Goal: Task Accomplishment & Management: Complete application form

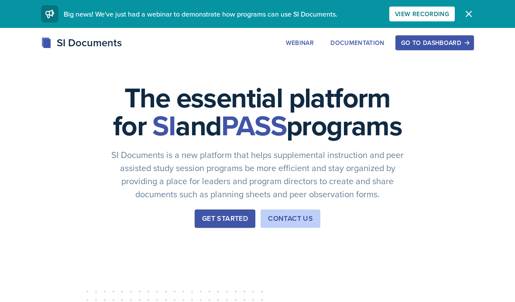
click at [424, 39] on div "Go to Dashboard" at bounding box center [434, 42] width 67 height 7
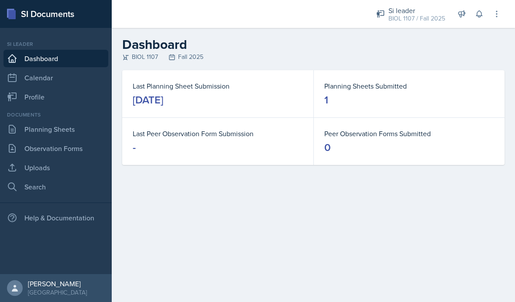
click at [78, 119] on div "Documents Planning Sheets Observation Forms Uploads Search" at bounding box center [55, 153] width 105 height 85
click at [77, 125] on link "Planning Sheets" at bounding box center [55, 129] width 105 height 17
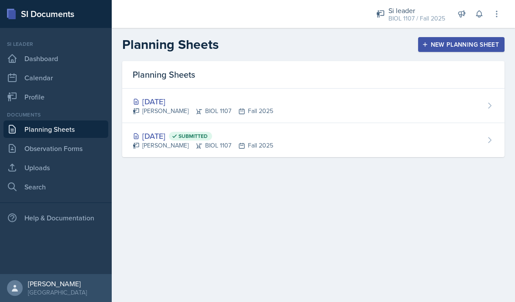
click at [306, 100] on div "[DATE] [PERSON_NAME] BIOL 1107 Fall 2025" at bounding box center [313, 106] width 383 height 35
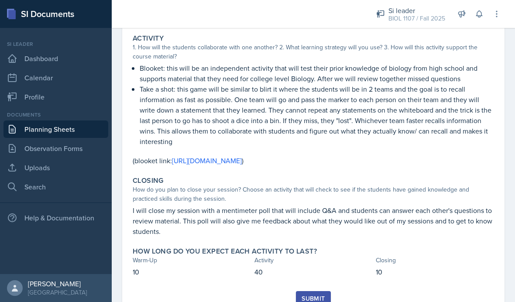
scroll to position [150, 0]
click at [315, 292] on button "Submit" at bounding box center [313, 299] width 35 height 15
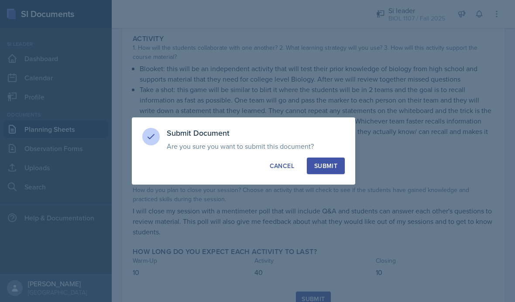
click at [336, 170] on button "Submit" at bounding box center [326, 166] width 38 height 17
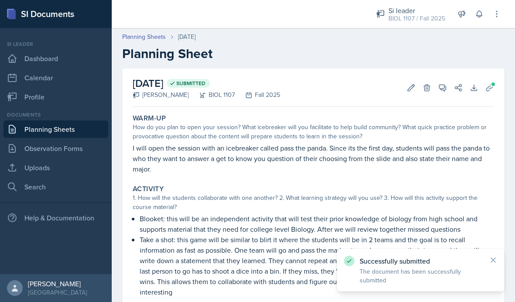
scroll to position [0, 0]
click at [420, 84] on button "Delete" at bounding box center [427, 88] width 16 height 16
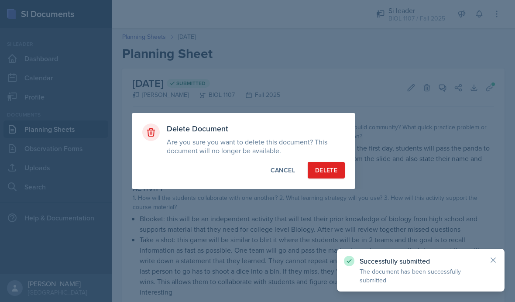
click at [396, 76] on div at bounding box center [257, 151] width 515 height 302
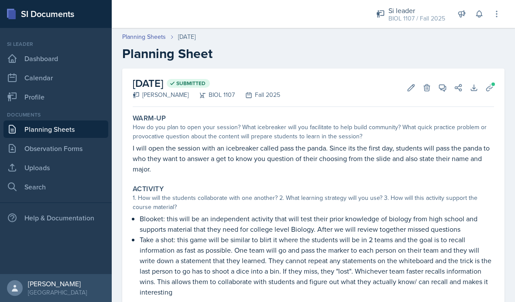
click at [413, 85] on icon at bounding box center [411, 87] width 7 height 7
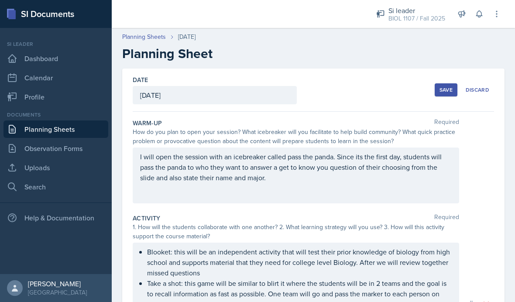
click at [215, 101] on div "[DATE]" at bounding box center [215, 95] width 164 height 18
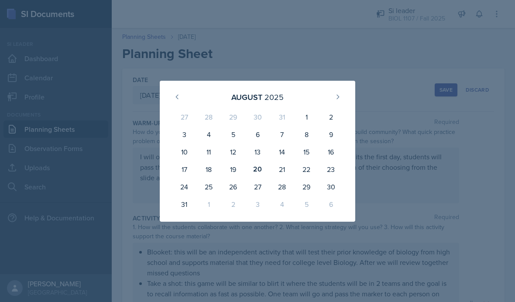
click at [228, 183] on div "26" at bounding box center [233, 186] width 24 height 17
type input "[DATE]"
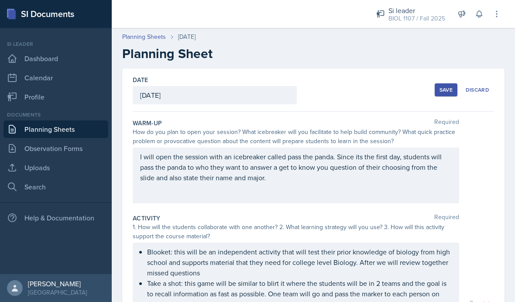
click at [442, 93] on div "Save" at bounding box center [446, 89] width 13 height 7
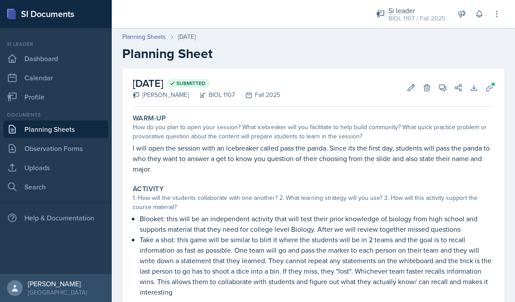
click at [151, 36] on link "Planning Sheets" at bounding box center [144, 36] width 44 height 9
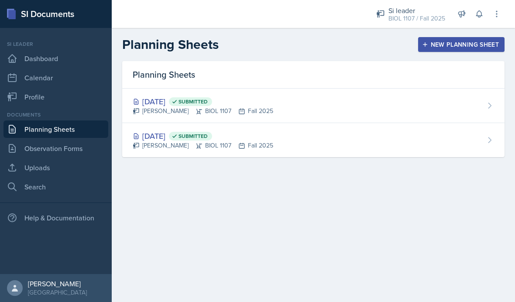
click at [465, 45] on div "New Planning Sheet" at bounding box center [461, 44] width 75 height 7
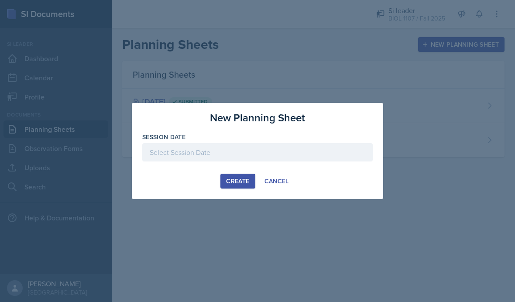
click at [352, 151] on div at bounding box center [257, 152] width 231 height 18
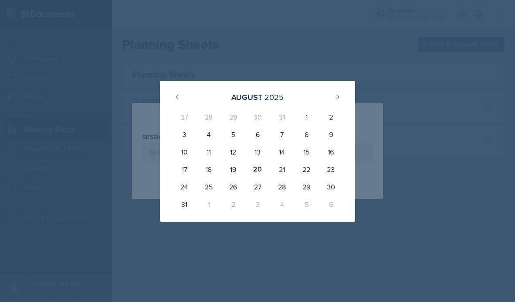
click at [285, 184] on div "28" at bounding box center [282, 186] width 24 height 17
type input "[DATE]"
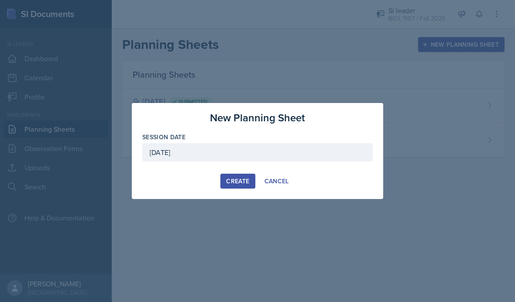
click at [230, 179] on div "Create" at bounding box center [237, 181] width 23 height 7
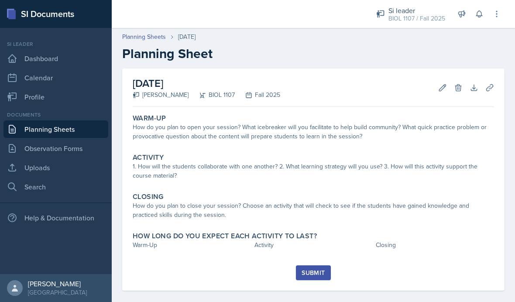
click at [445, 84] on icon at bounding box center [443, 87] width 9 height 9
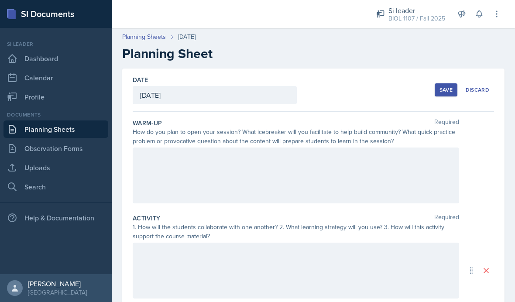
click at [446, 93] on div "Save" at bounding box center [446, 89] width 13 height 7
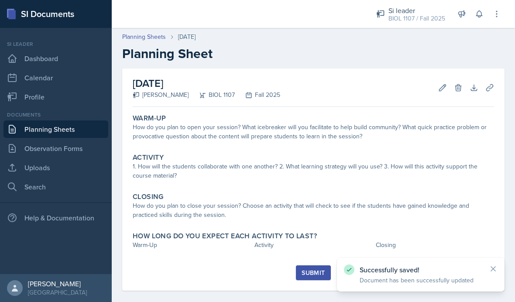
click at [145, 39] on link "Planning Sheets" at bounding box center [144, 36] width 44 height 9
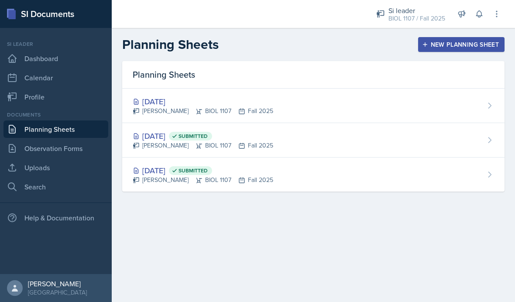
click at [456, 44] on div "New Planning Sheet" at bounding box center [461, 44] width 75 height 7
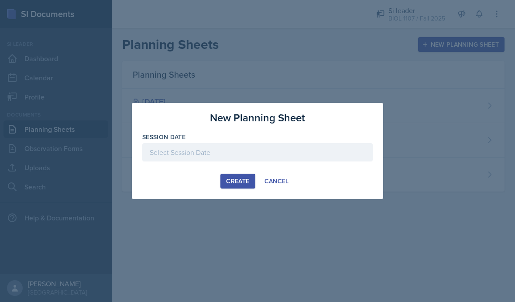
click at [254, 152] on div at bounding box center [257, 152] width 231 height 18
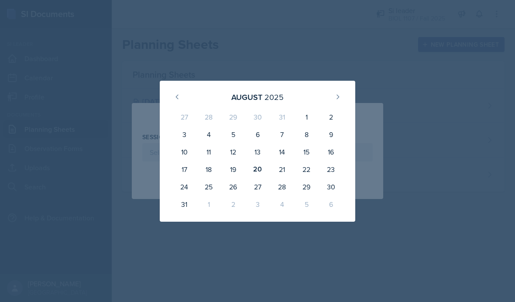
click at [340, 98] on icon at bounding box center [338, 96] width 7 height 7
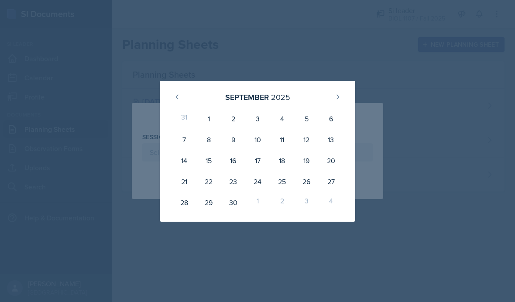
click at [233, 120] on div "2" at bounding box center [233, 118] width 24 height 21
type input "[DATE]"
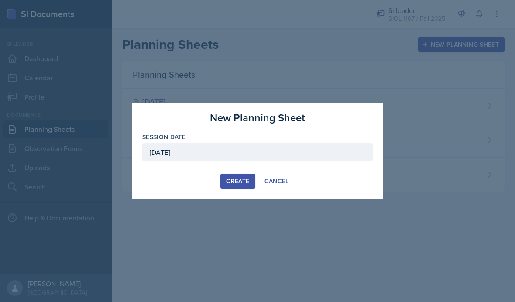
click at [234, 179] on div "Create" at bounding box center [237, 181] width 23 height 7
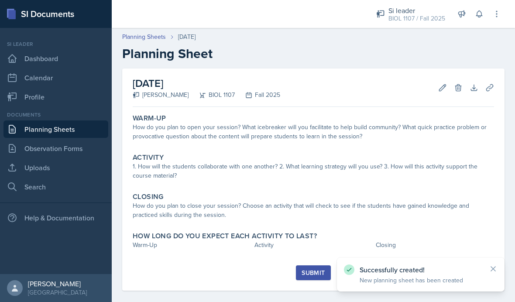
click at [153, 37] on link "Planning Sheets" at bounding box center [144, 36] width 44 height 9
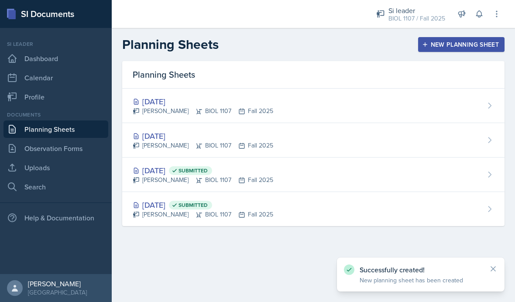
click at [452, 49] on button "New Planning Sheet" at bounding box center [462, 44] width 86 height 15
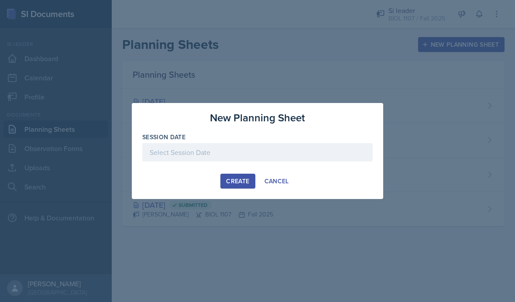
click at [298, 153] on div at bounding box center [257, 152] width 231 height 18
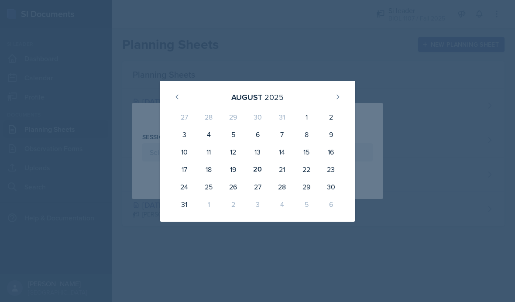
click at [340, 99] on icon at bounding box center [338, 96] width 7 height 7
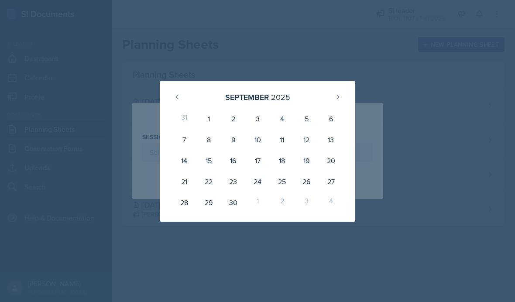
click at [282, 123] on div "4" at bounding box center [282, 118] width 24 height 21
type input "[DATE]"
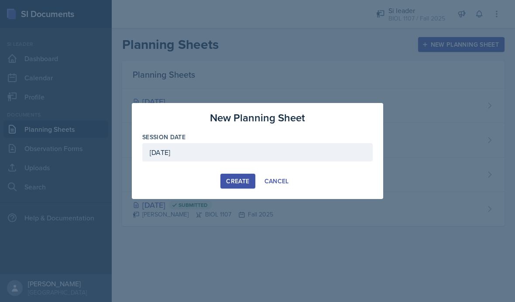
click at [235, 178] on div "Create" at bounding box center [237, 181] width 23 height 7
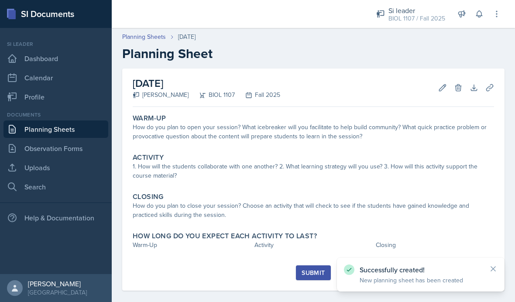
click at [148, 38] on link "Planning Sheets" at bounding box center [144, 36] width 44 height 9
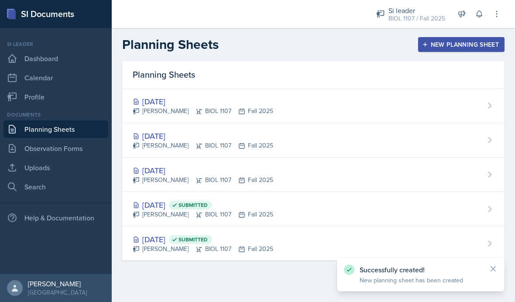
click at [448, 44] on div "New Planning Sheet" at bounding box center [461, 44] width 75 height 7
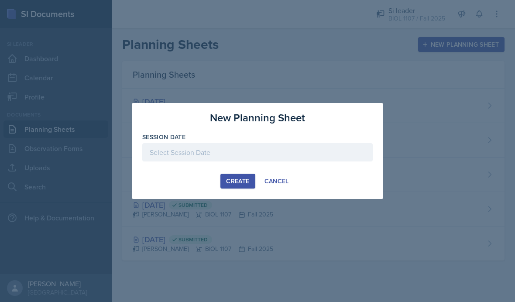
click at [243, 149] on div at bounding box center [257, 152] width 231 height 18
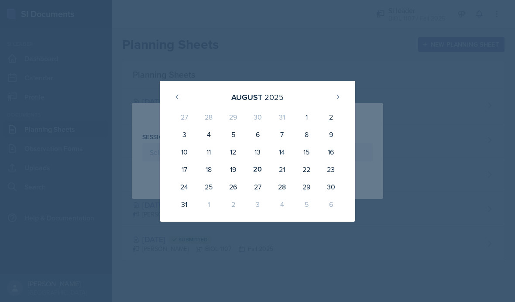
click at [336, 103] on button at bounding box center [338, 97] width 14 height 14
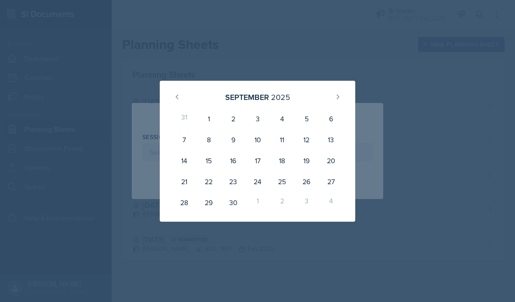
click at [235, 140] on div "9" at bounding box center [233, 139] width 24 height 21
type input "[DATE]"
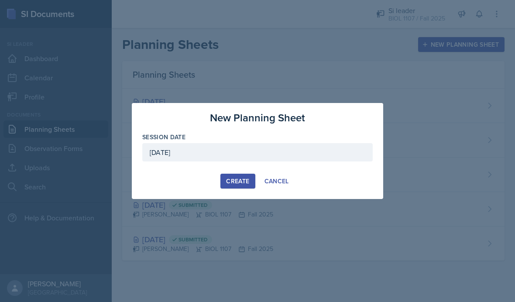
click at [236, 180] on div "Create" at bounding box center [237, 181] width 23 height 7
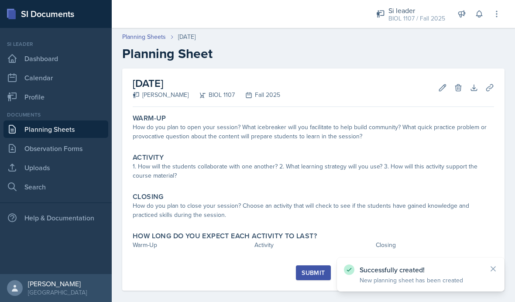
click at [145, 38] on link "Planning Sheets" at bounding box center [144, 36] width 44 height 9
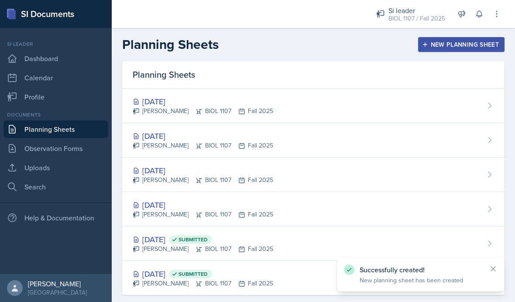
click at [447, 45] on div "New Planning Sheet" at bounding box center [461, 44] width 75 height 7
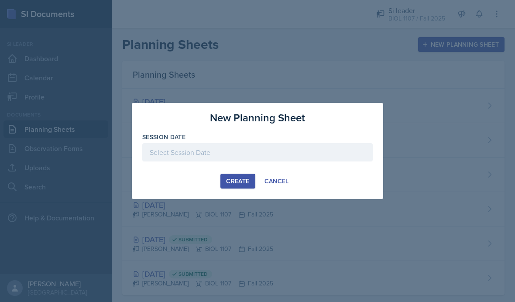
click at [304, 150] on div at bounding box center [257, 152] width 231 height 18
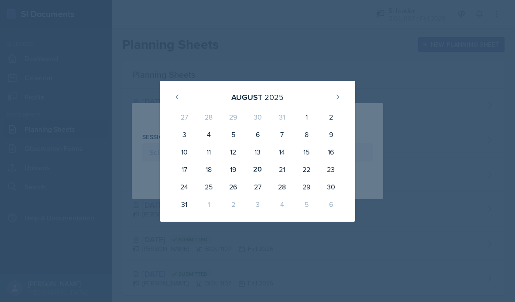
click at [339, 98] on icon at bounding box center [338, 96] width 7 height 7
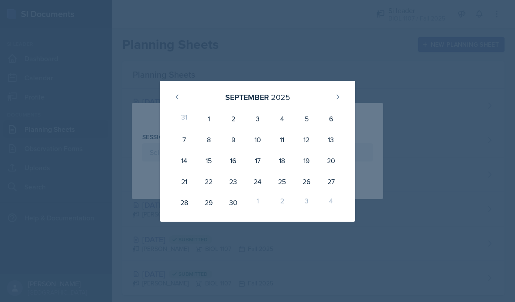
click at [285, 139] on div "11" at bounding box center [282, 139] width 24 height 21
type input "[DATE]"
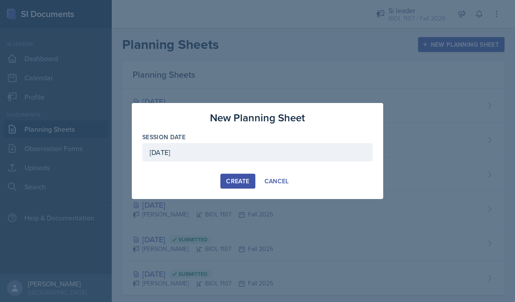
click at [238, 181] on div "Create" at bounding box center [237, 181] width 23 height 7
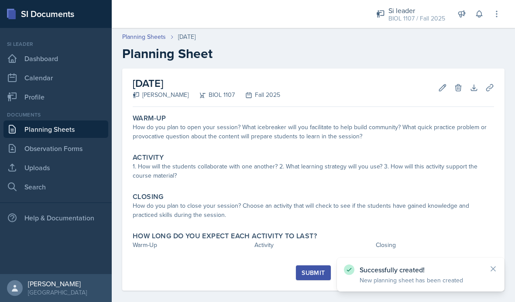
click at [146, 40] on link "Planning Sheets" at bounding box center [144, 36] width 44 height 9
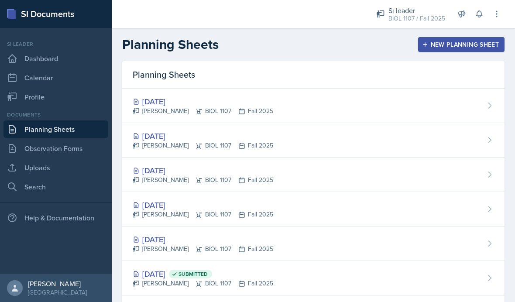
click at [428, 16] on div "BIOL 1107 / Fall 2025" at bounding box center [417, 18] width 57 height 9
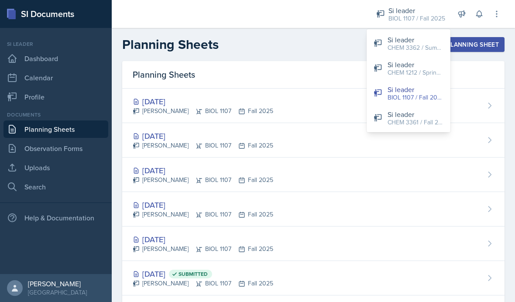
click at [419, 120] on div "CHEM 3361 / Fall 2025" at bounding box center [416, 122] width 56 height 9
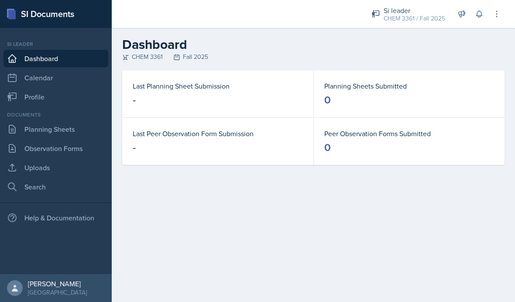
click at [77, 126] on link "Planning Sheets" at bounding box center [55, 129] width 105 height 17
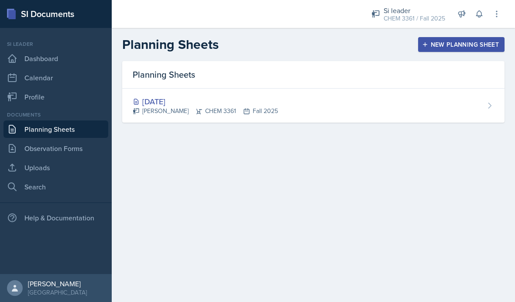
click at [285, 102] on div "[DATE] [PERSON_NAME] CHEM 3361 Fall 2025" at bounding box center [313, 106] width 383 height 34
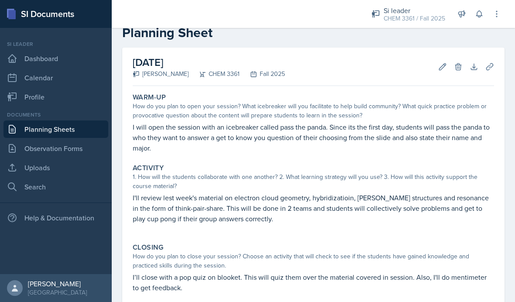
scroll to position [24, 0]
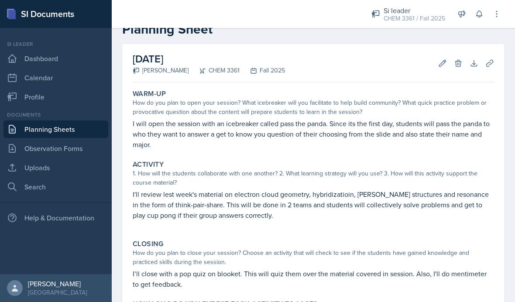
click at [439, 71] on div "[DATE] [PERSON_NAME] CHEM 3361 Fall 2025 Edit Delete Download Uploads Autosaving" at bounding box center [314, 63] width 362 height 38
click at [437, 58] on button "Edit" at bounding box center [443, 63] width 16 height 16
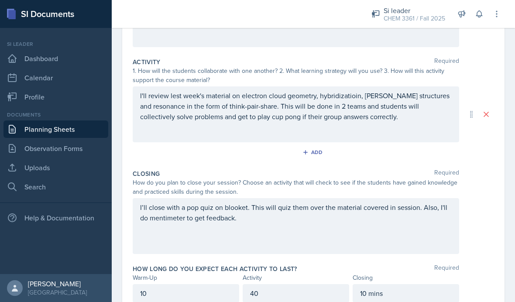
scroll to position [156, 0]
click at [304, 287] on div "40" at bounding box center [296, 294] width 107 height 18
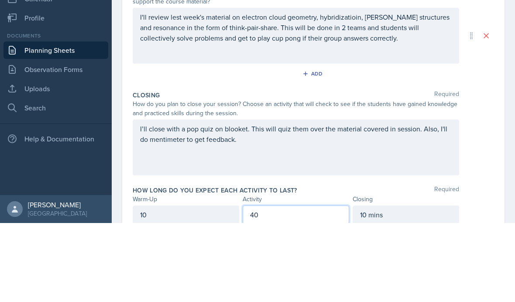
scroll to position [36, 0]
click at [292, 289] on p "40" at bounding box center [296, 294] width 92 height 10
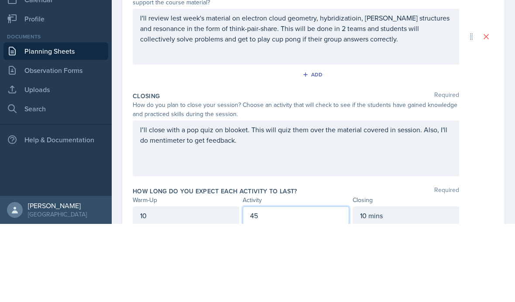
click at [394, 285] on div "10 mins" at bounding box center [406, 294] width 107 height 18
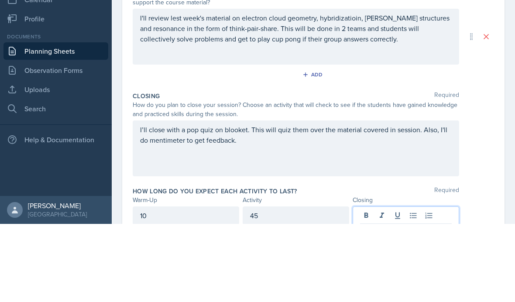
click at [312, 219] on div "Date [DATE] [DATE] 27 28 29 30 31 1 2 3 4 5 6 7 8 9 10 11 12 13 14 15 16 17 18 …" at bounding box center [314, 125] width 404 height 425
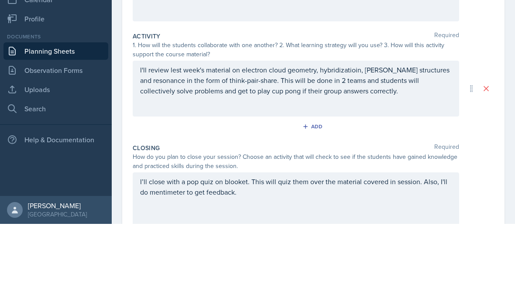
scroll to position [89, 0]
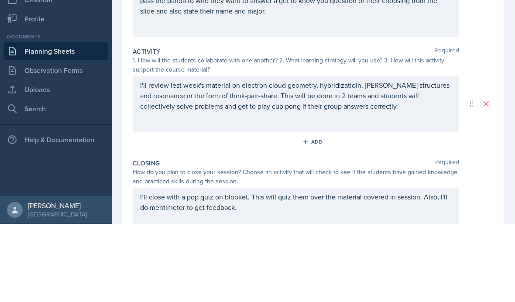
click at [383, 270] on p "I’ll close with a pop quiz on blooket. This will quiz them over the material co…" at bounding box center [296, 280] width 312 height 21
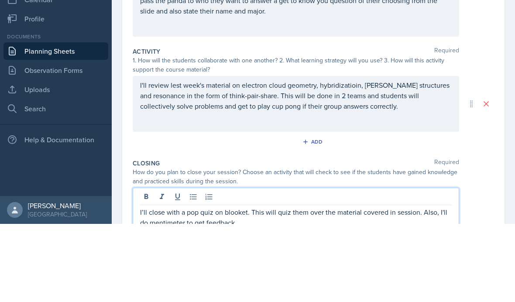
click at [366, 285] on p "I’ll close with a pop quiz on blooket. This will quiz them over the material co…" at bounding box center [296, 295] width 312 height 21
click at [416, 285] on p "I’ll close with a pop quiz on blooket. This will quiz them over the material co…" at bounding box center [296, 295] width 312 height 21
click at [259, 285] on p "I’ll close with a pop quiz on blooket. Th. Also, I'll do mentimeter to get feed…" at bounding box center [296, 290] width 312 height 10
click at [246, 285] on p "I’ll close with a pop quiz on blooket. Also, I'll do mentimeter to get feedback…" at bounding box center [296, 290] width 312 height 10
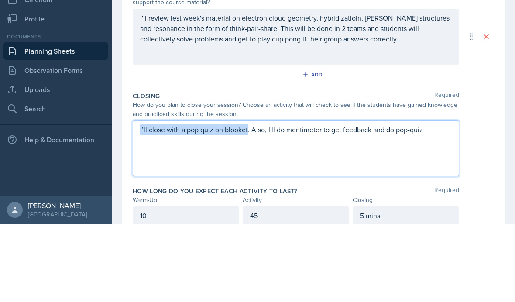
scroll to position [156, 0]
click at [135, 199] on div "I’ll close with a pop quiz on blooket. Also, I'll do mentimeter to get feedback…" at bounding box center [296, 227] width 327 height 56
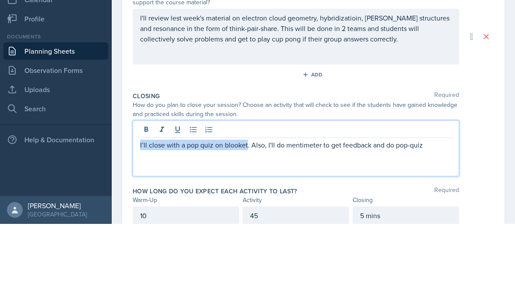
click at [141, 218] on p "I’ll close with a pop quiz on blooket. Also, I'll do mentimeter to get feedback…" at bounding box center [296, 223] width 312 height 10
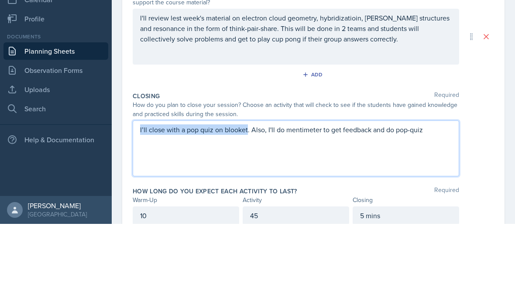
scroll to position [36, 0]
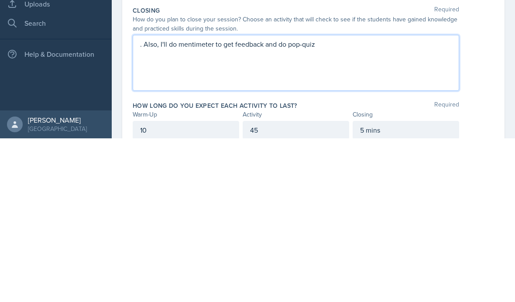
click at [160, 203] on p ". Also, I'll do mentimeter to get feedback and do pop-quiz" at bounding box center [296, 208] width 312 height 10
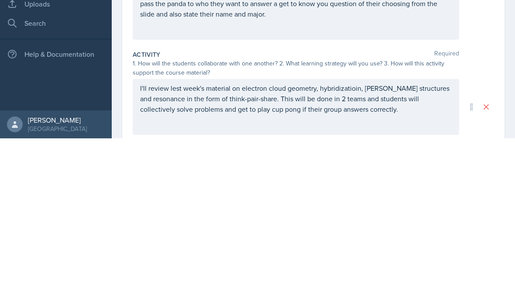
scroll to position [0, 0]
click at [502, 93] on div "Date [DATE] [DATE] 27 28 29 30 31 1 2 3 4 5 6 7 8 9 10 11 12 13 14 15 16 17 18 …" at bounding box center [313, 271] width 383 height 405
click at [502, 103] on div "Date [DATE] [DATE] 27 28 29 30 31 1 2 3 4 5 6 7 8 9 10 11 12 13 14 15 16 17 18 …" at bounding box center [313, 271] width 383 height 405
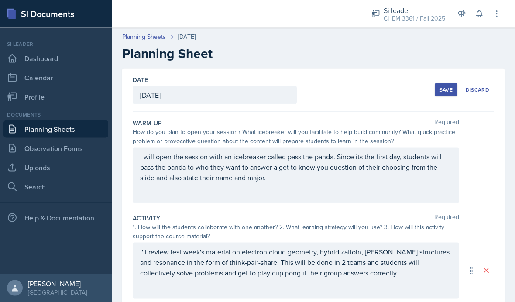
scroll to position [30, 0]
click at [443, 86] on div "Save" at bounding box center [446, 89] width 13 height 7
click at [446, 86] on div "Save" at bounding box center [446, 89] width 13 height 7
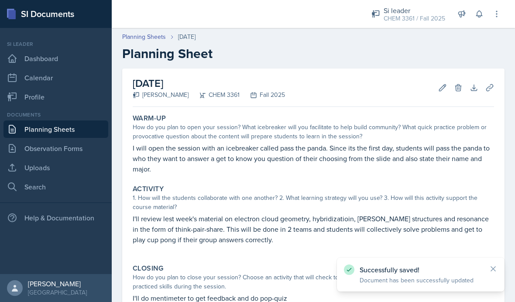
click at [87, 121] on link "Planning Sheets" at bounding box center [55, 129] width 105 height 17
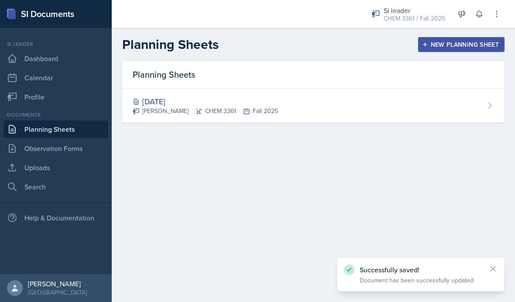
click at [460, 51] on button "New Planning Sheet" at bounding box center [462, 44] width 86 height 15
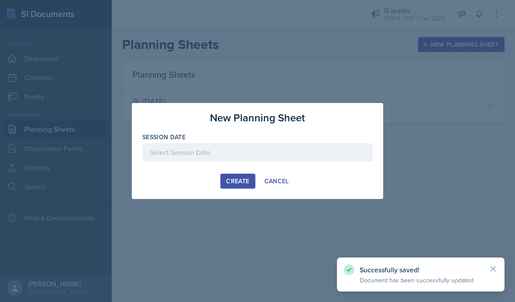
click at [345, 186] on div "Create Cancel" at bounding box center [257, 181] width 231 height 15
click at [320, 189] on div "New Planning Sheet Session Date [DATE] 27 28 29 30 31 1 2 3 4 5 6 7 8 9 10 11 1…" at bounding box center [258, 151] width 252 height 96
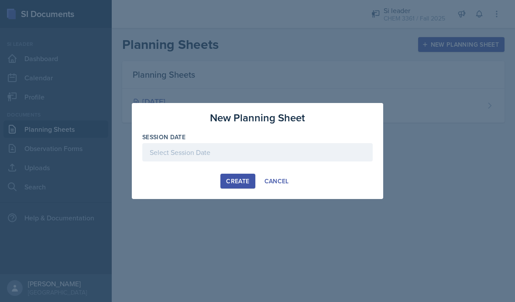
click at [343, 186] on div "Create Cancel" at bounding box center [257, 181] width 231 height 15
click at [338, 176] on div "Create Cancel" at bounding box center [257, 181] width 231 height 15
click at [265, 178] on div "Cancel" at bounding box center [277, 181] width 24 height 7
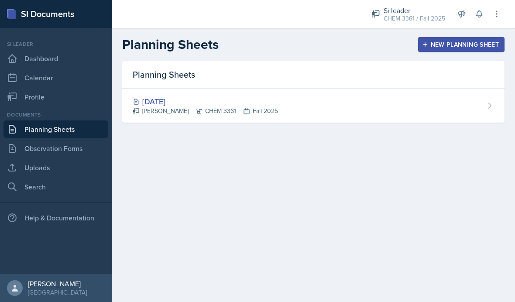
click at [457, 46] on div "New Planning Sheet" at bounding box center [461, 44] width 75 height 7
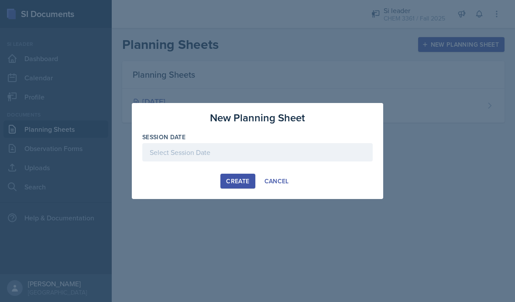
click at [324, 186] on div "Create Cancel" at bounding box center [257, 181] width 231 height 15
click at [275, 187] on button "Cancel" at bounding box center [277, 181] width 36 height 15
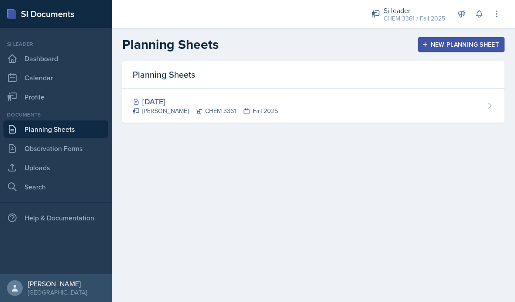
click at [439, 50] on button "New Planning Sheet" at bounding box center [462, 44] width 86 height 15
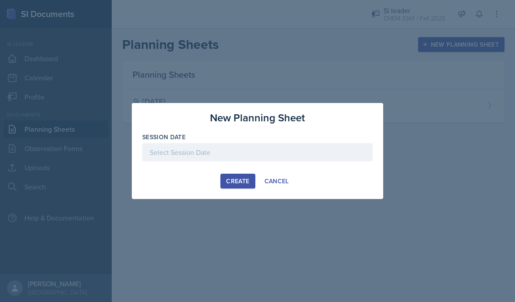
click at [193, 187] on div "Create Cancel" at bounding box center [257, 181] width 231 height 15
click at [202, 183] on div "Create Cancel" at bounding box center [257, 181] width 231 height 15
click at [284, 214] on div at bounding box center [257, 151] width 515 height 302
